Goal: Task Accomplishment & Management: Manage account settings

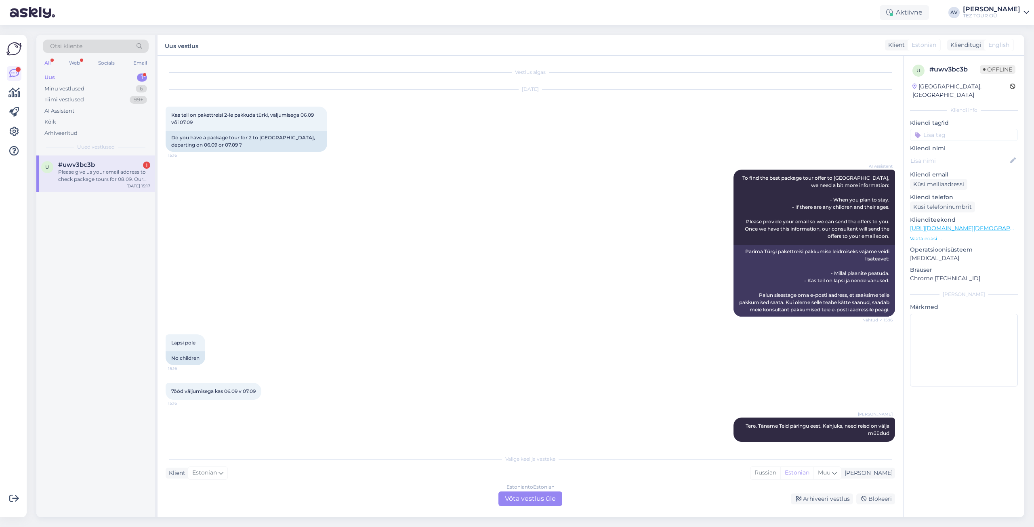
scroll to position [126, 0]
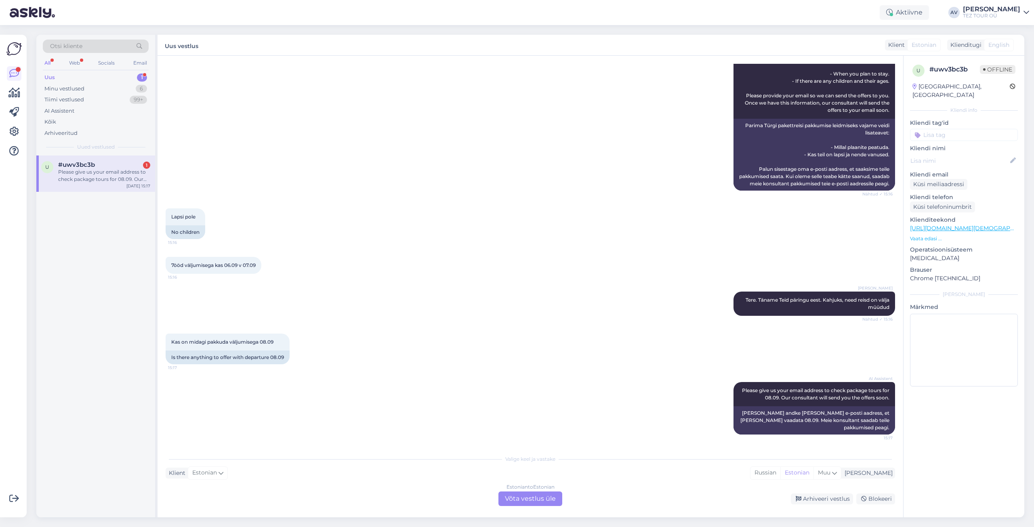
click at [95, 166] on div "#uwv3bc3b 1" at bounding box center [104, 164] width 92 height 7
click at [518, 499] on div "Estonian to Estonian Võta vestlus üle" at bounding box center [530, 498] width 64 height 15
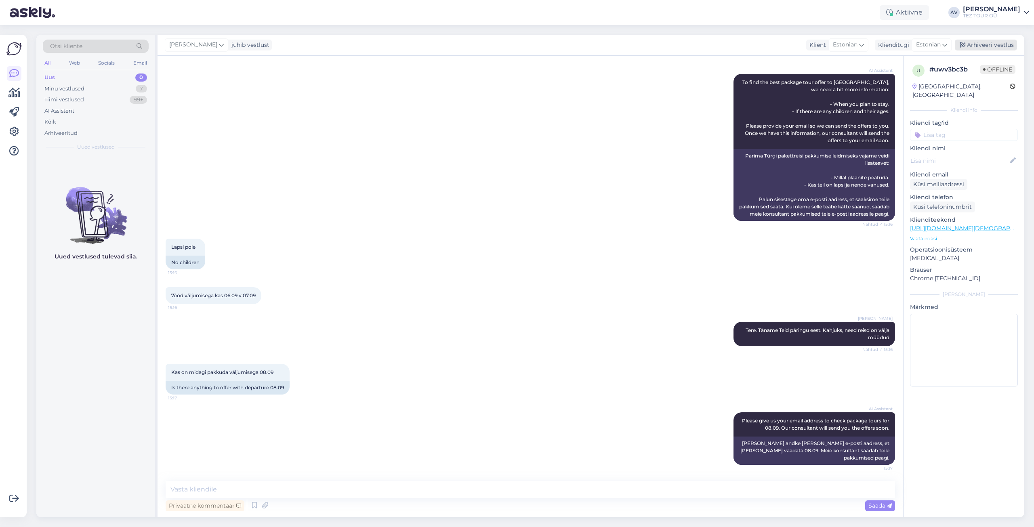
click at [986, 44] on div "Arhiveeri vestlus" at bounding box center [985, 45] width 62 height 11
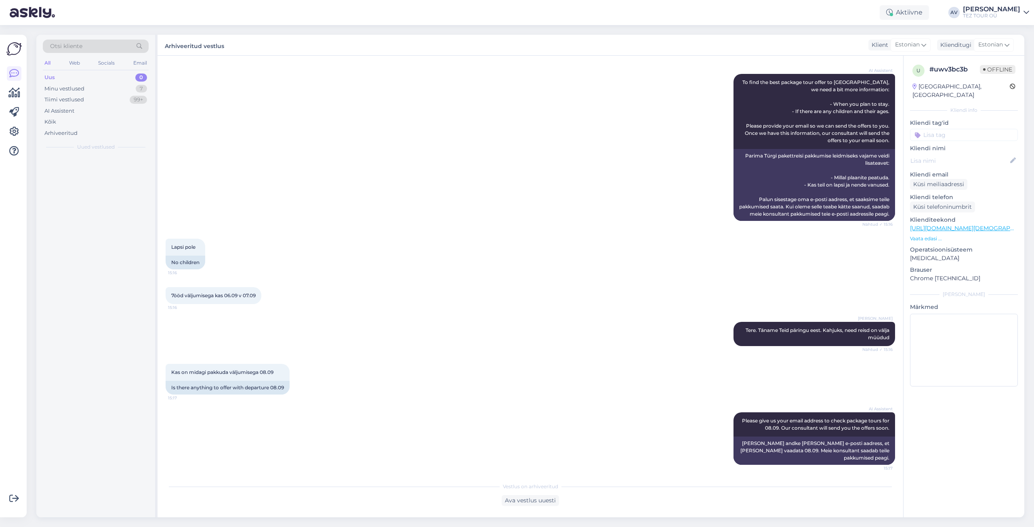
scroll to position [99, 0]
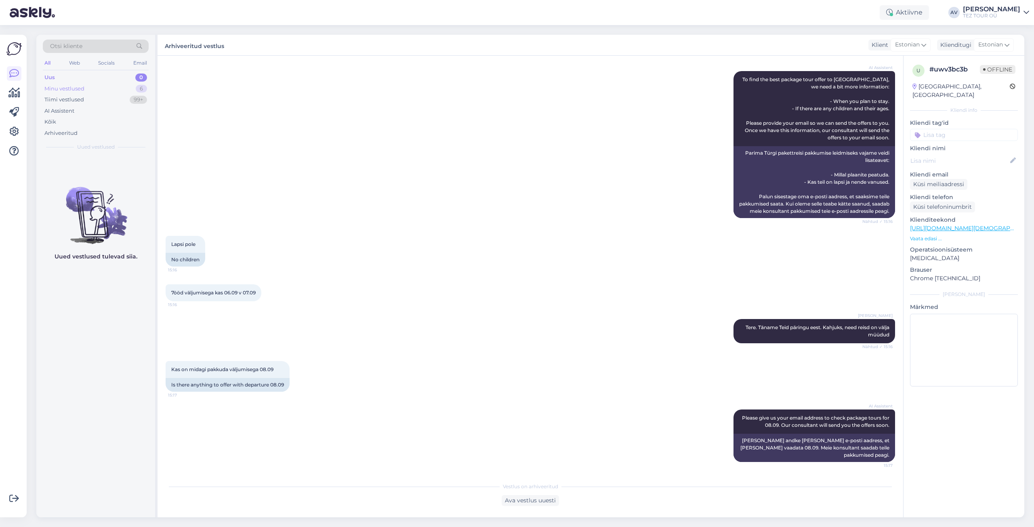
click at [75, 84] on div "Minu vestlused 6" at bounding box center [96, 88] width 106 height 11
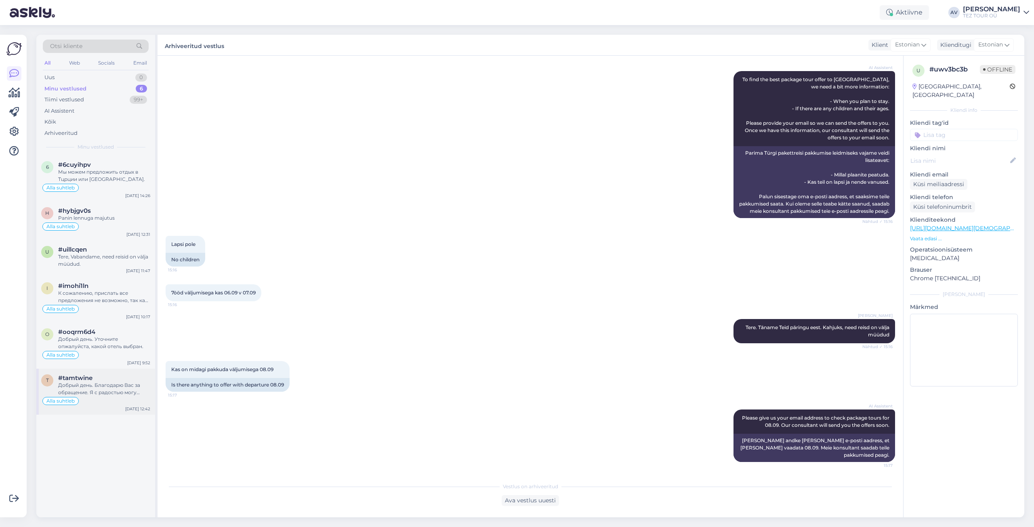
click at [111, 383] on div "Добрый день. Благодарю Вас за обращение. Я с радостью могу оставить запрос на л…" at bounding box center [104, 389] width 92 height 15
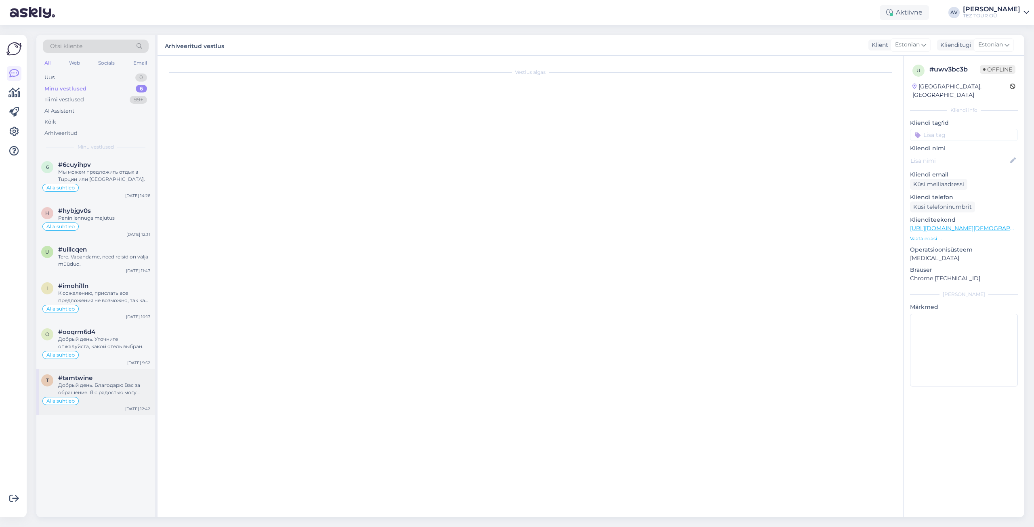
scroll to position [0, 0]
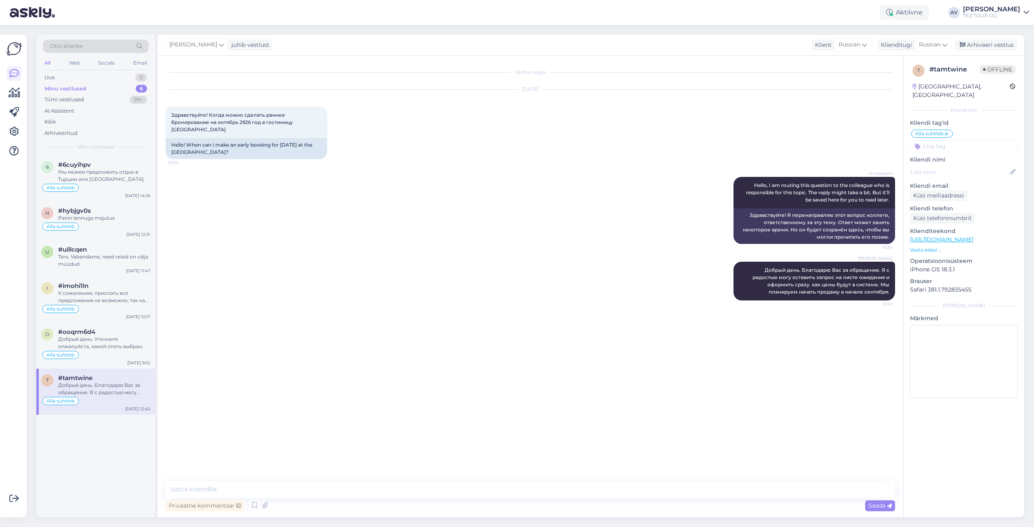
click at [999, 68] on span "Offline" at bounding box center [998, 69] width 36 height 9
click at [1001, 45] on div "Arhiveeri vestlus" at bounding box center [985, 45] width 62 height 11
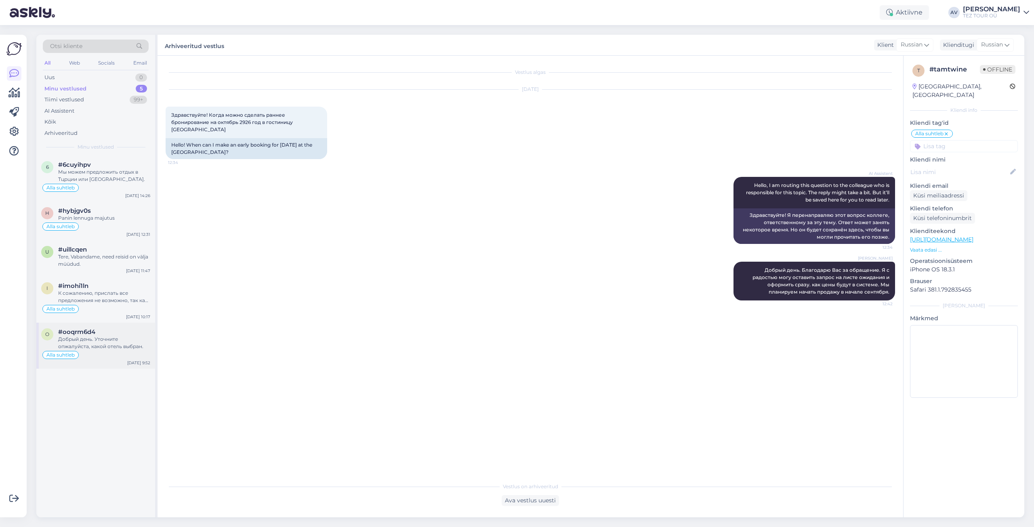
click at [93, 336] on div "Добрый день. Уточните опжалуйста, какой отель выбран." at bounding box center [104, 343] width 92 height 15
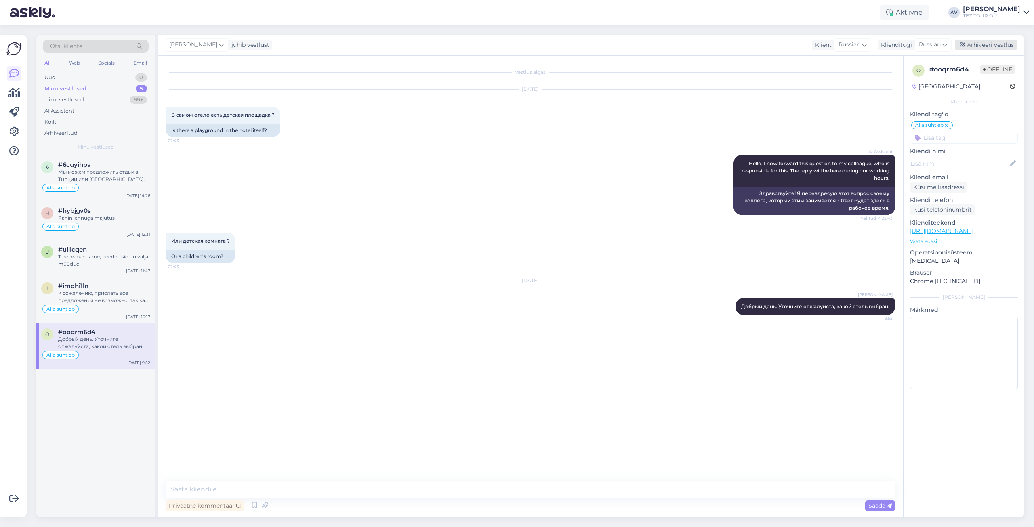
click at [975, 43] on div "Arhiveeri vestlus" at bounding box center [985, 45] width 62 height 11
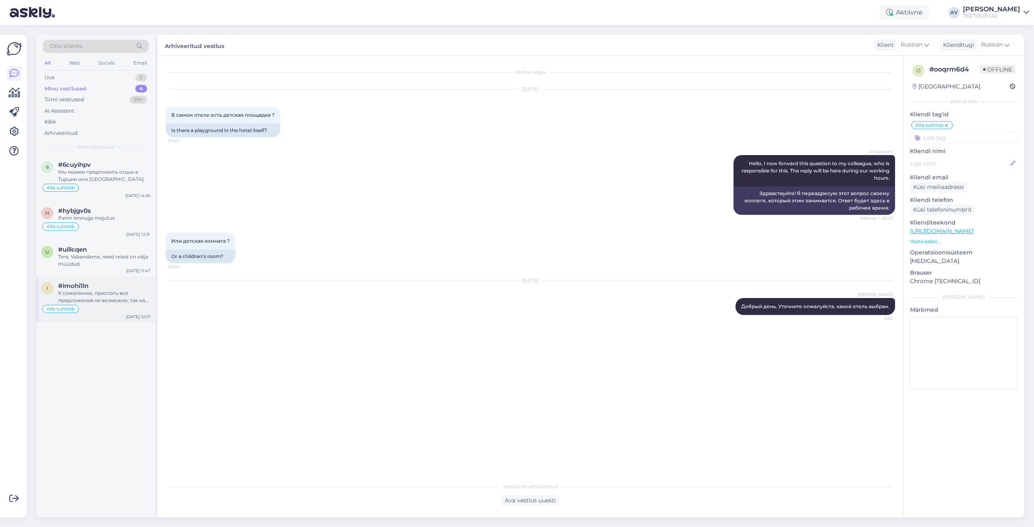
click at [87, 283] on span "#imohi1ln" at bounding box center [73, 285] width 30 height 7
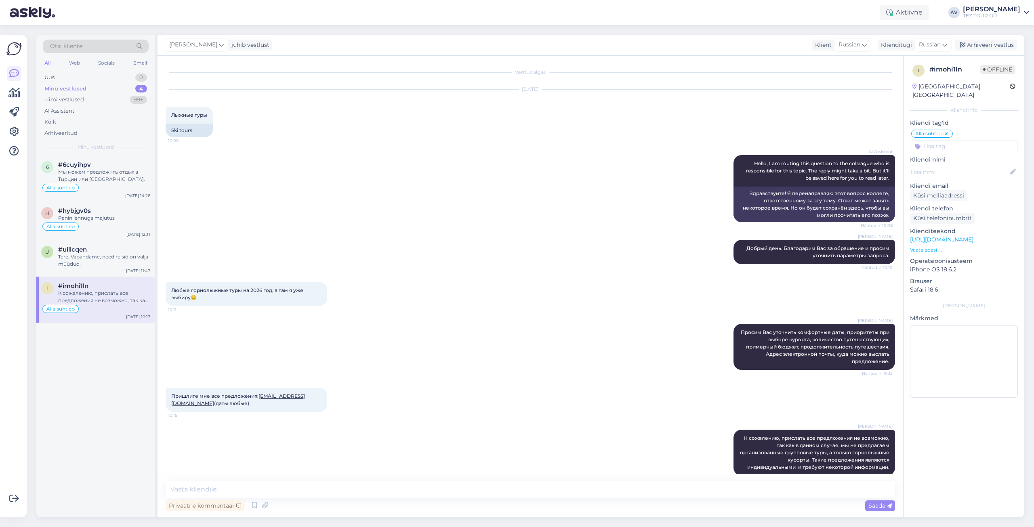
scroll to position [11, 0]
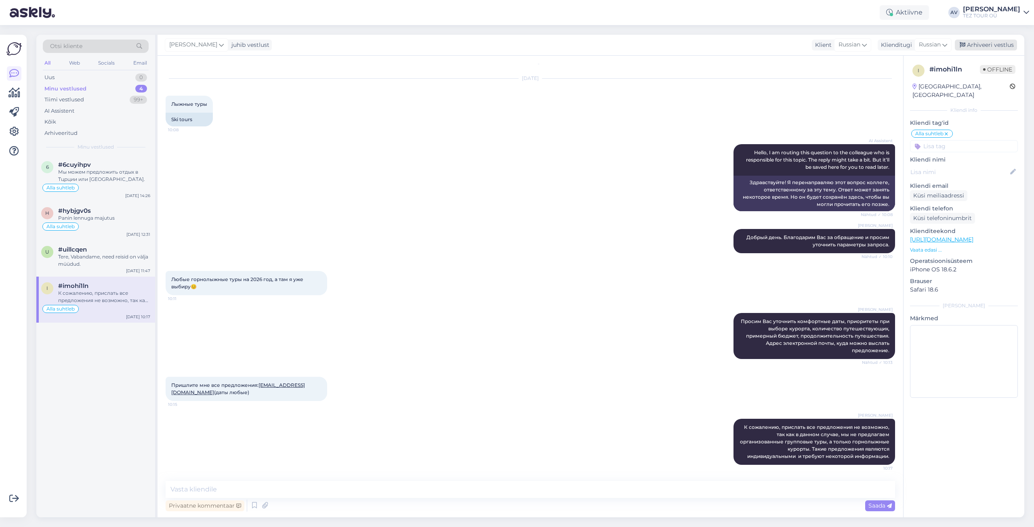
click at [992, 44] on div "Arhiveeri vestlus" at bounding box center [985, 45] width 62 height 11
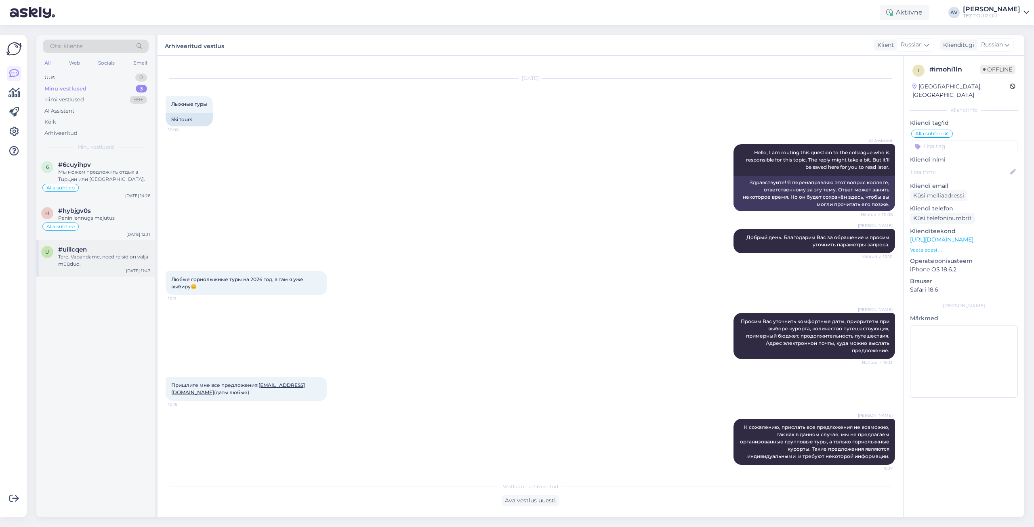
click at [105, 256] on div "Tere, Vabandame, need reisid on välja müüdud." at bounding box center [104, 260] width 92 height 15
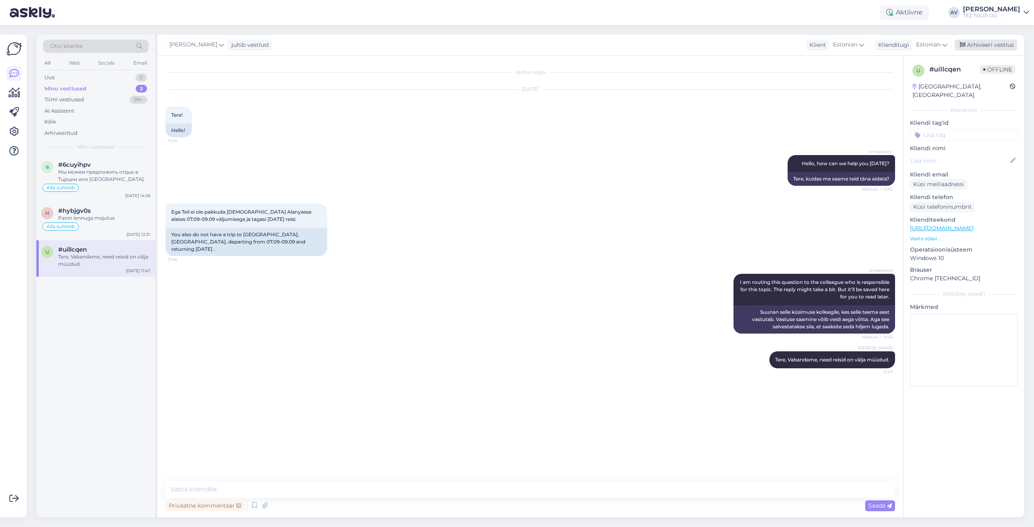
click at [975, 44] on div "Arhiveeri vestlus" at bounding box center [985, 45] width 62 height 11
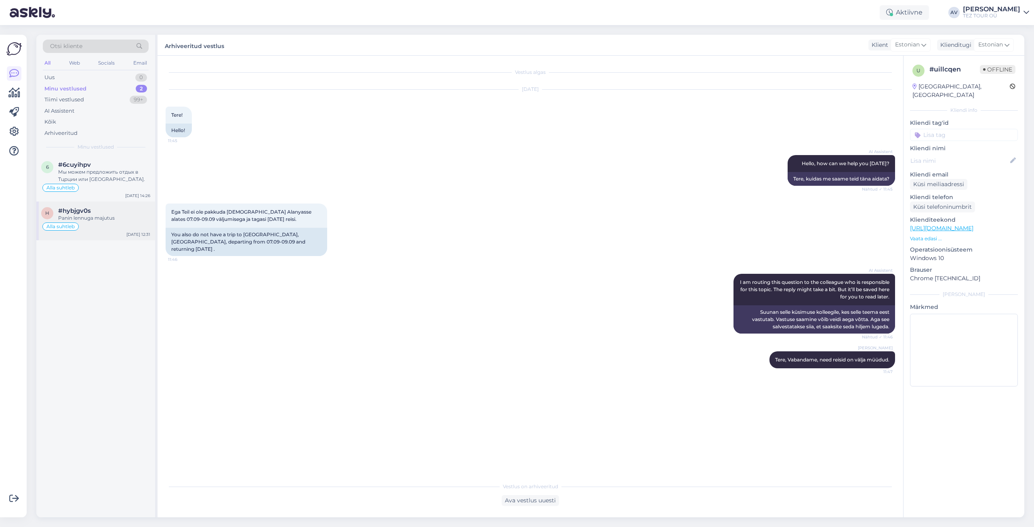
click at [110, 212] on div "#hybjgv0s" at bounding box center [104, 210] width 92 height 7
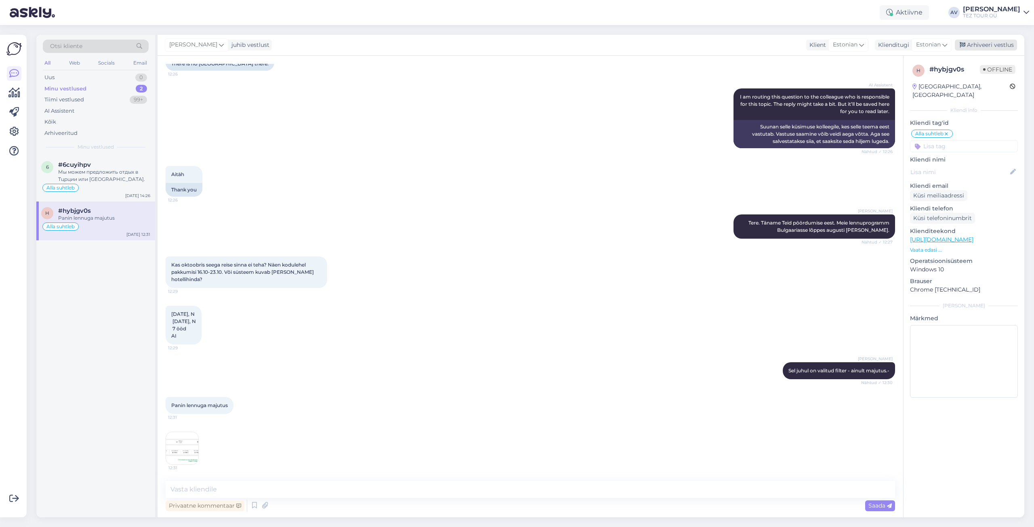
click at [994, 42] on div "Arhiveeri vestlus" at bounding box center [985, 45] width 62 height 11
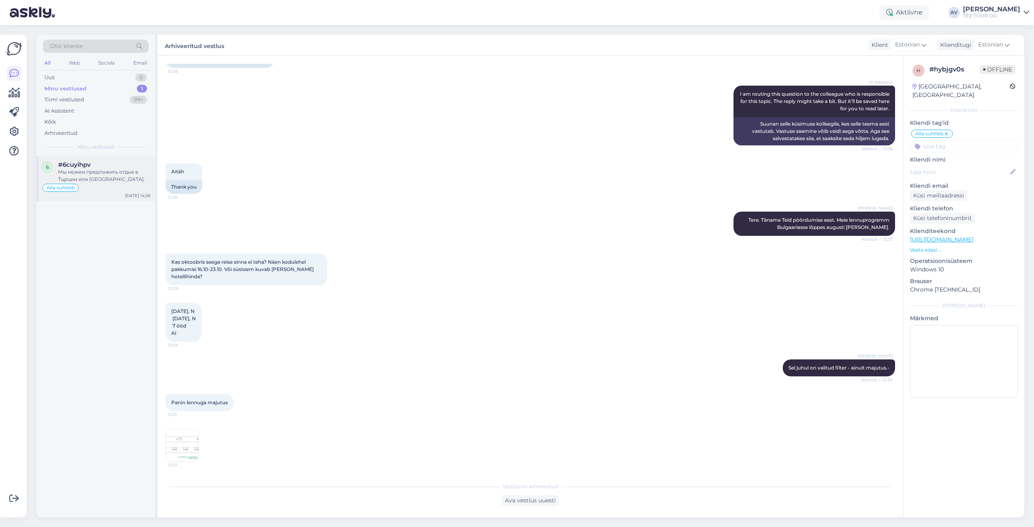
click at [95, 176] on div "Мы можем предложить отдых в Тцрции или [GEOGRAPHIC_DATA]." at bounding box center [104, 175] width 92 height 15
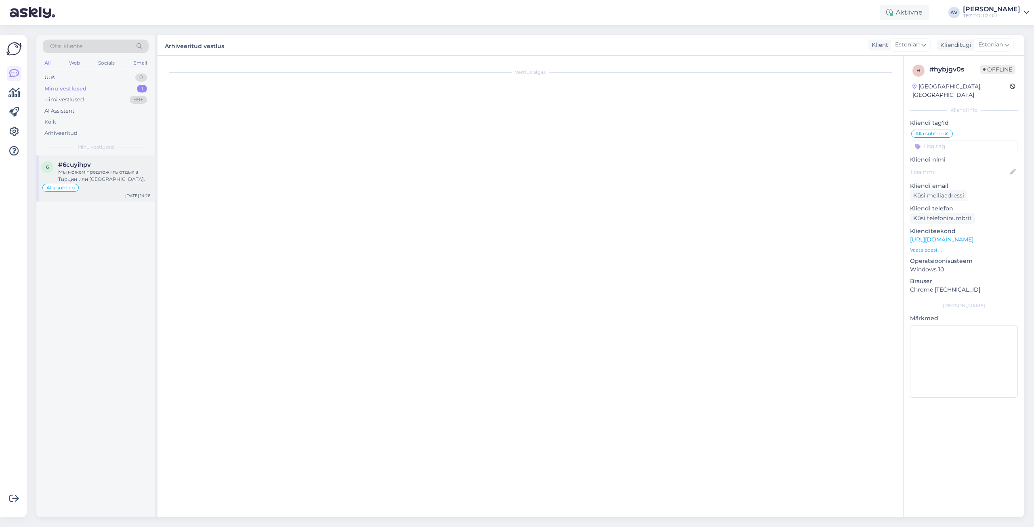
scroll to position [21, 0]
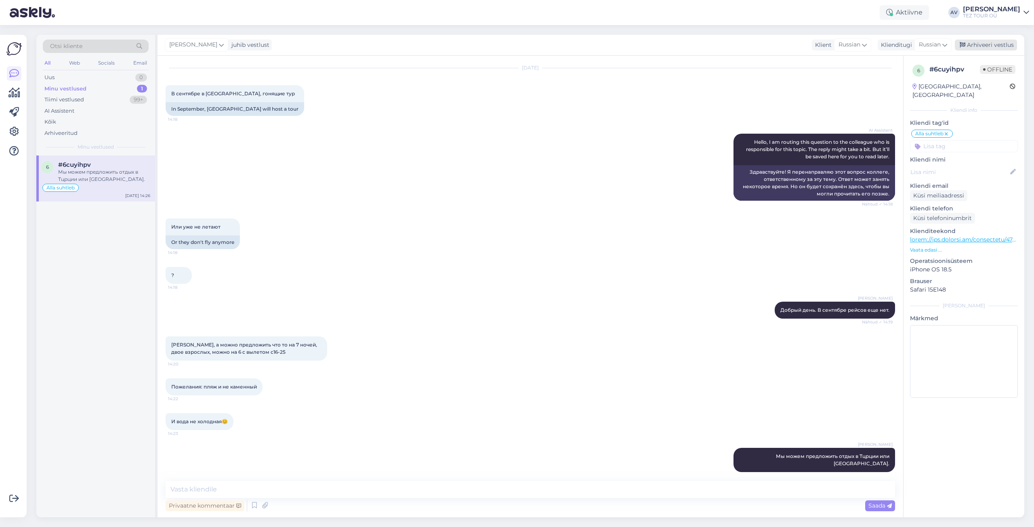
click at [984, 44] on div "Arhiveeri vestlus" at bounding box center [985, 45] width 62 height 11
